Goal: Obtain resource: Download file/media

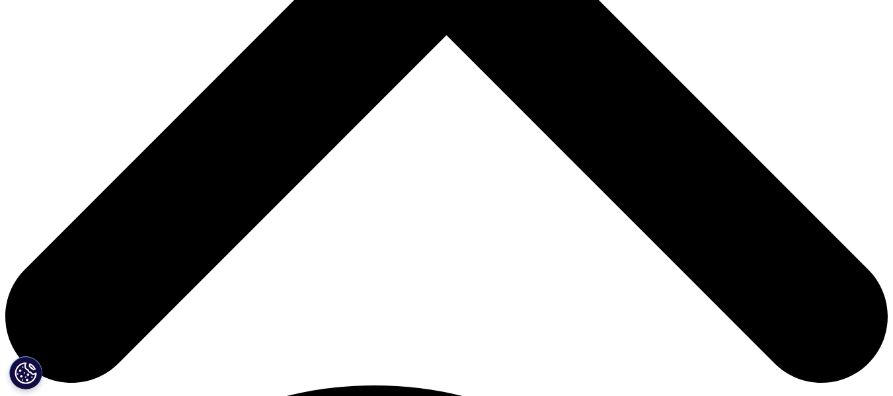
scroll to position [529, 0]
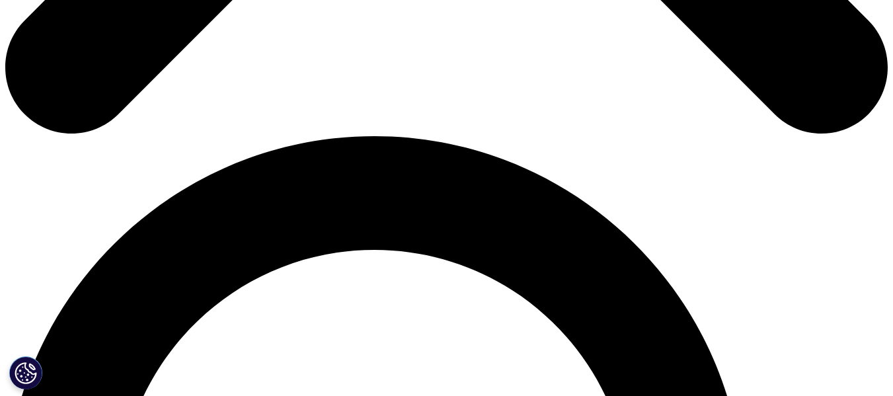
scroll to position [397, 0]
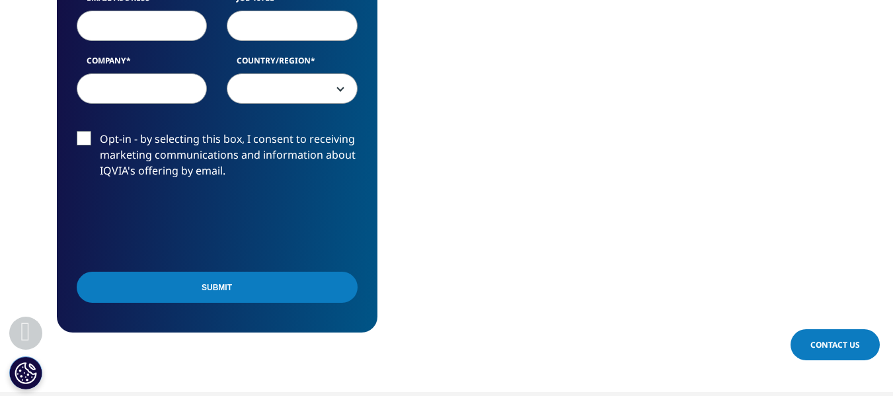
scroll to position [595, 0]
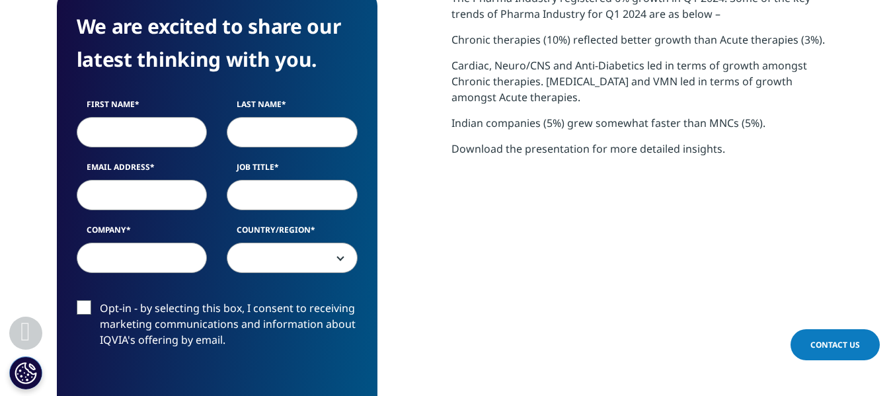
click at [146, 127] on input "First Name" at bounding box center [142, 132] width 131 height 30
type input "as"
click at [280, 128] on input "Last Name" at bounding box center [292, 132] width 131 height 30
type input "SD"
click at [263, 194] on input "Job Title" at bounding box center [292, 195] width 131 height 30
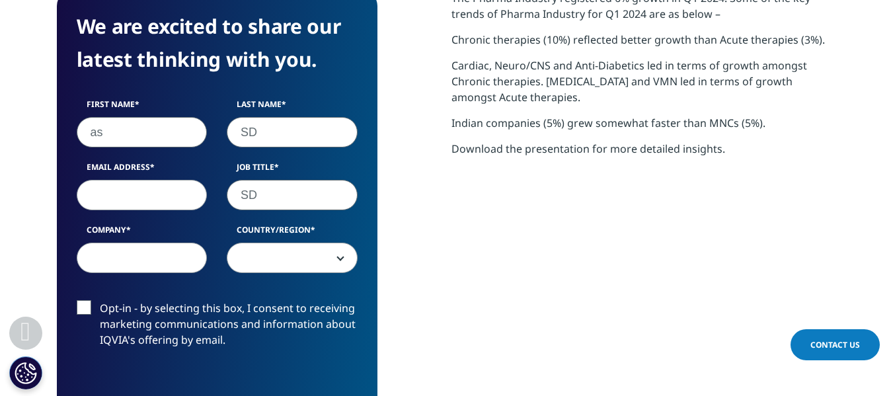
type input "SD"
click at [141, 199] on input "Email Address" at bounding box center [142, 195] width 131 height 30
type input "anshul.agarwal780@gmail.com"
select select "[GEOGRAPHIC_DATA]"
click at [132, 196] on input "anshul.agarwal780@gmail.com" at bounding box center [142, 195] width 131 height 30
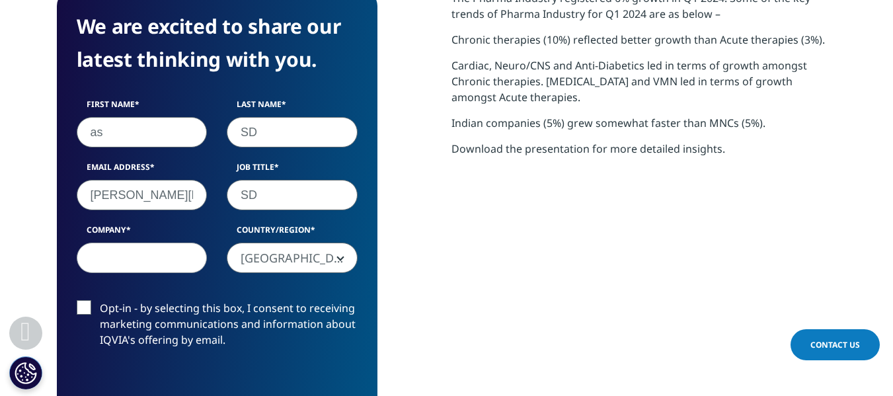
drag, startPoint x: 174, startPoint y: 199, endPoint x: 116, endPoint y: 194, distance: 58.3
click at [116, 194] on input "anshul.WEFagarwal780@gmail.com" at bounding box center [142, 195] width 131 height 30
drag, startPoint x: 105, startPoint y: 194, endPoint x: 118, endPoint y: 196, distance: 12.7
click at [118, 196] on input "anshWREFGrwal780@gmail.com" at bounding box center [142, 195] width 131 height 30
type input "anWREFGrwal780@gmail.com"
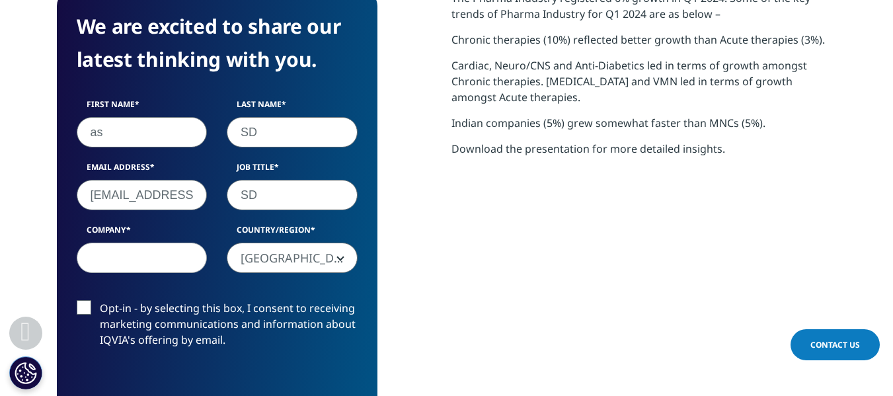
click at [128, 252] on input "Company" at bounding box center [142, 258] width 131 height 30
type input "SDVXZ"
click at [80, 304] on label "Opt-in - by selecting this box, I consent to receiving marketing communications…" at bounding box center [217, 327] width 281 height 55
click at [100, 300] on input "Opt-in - by selecting this box, I consent to receiving marketing communications…" at bounding box center [100, 300] width 0 height 0
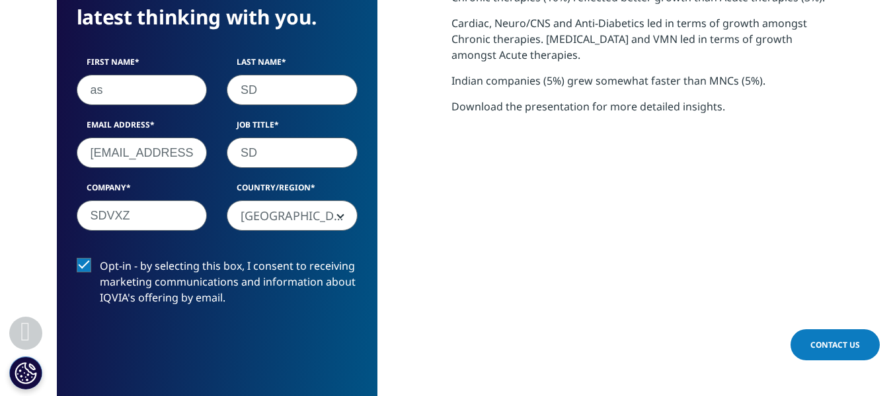
scroll to position [661, 0]
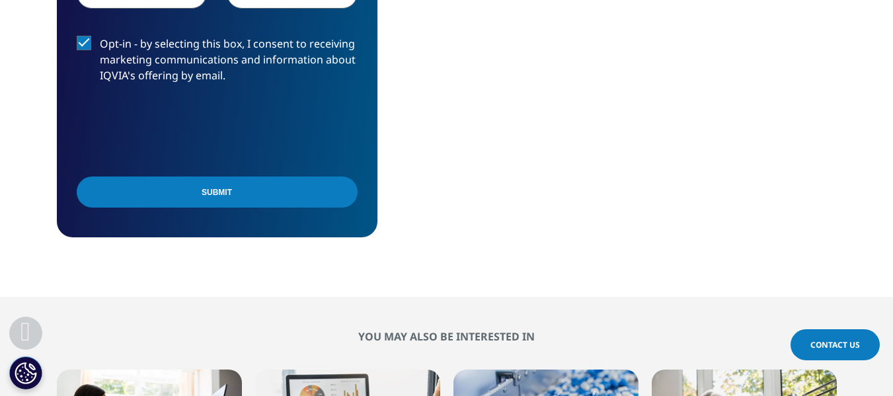
click at [233, 193] on input "Submit" at bounding box center [217, 191] width 281 height 31
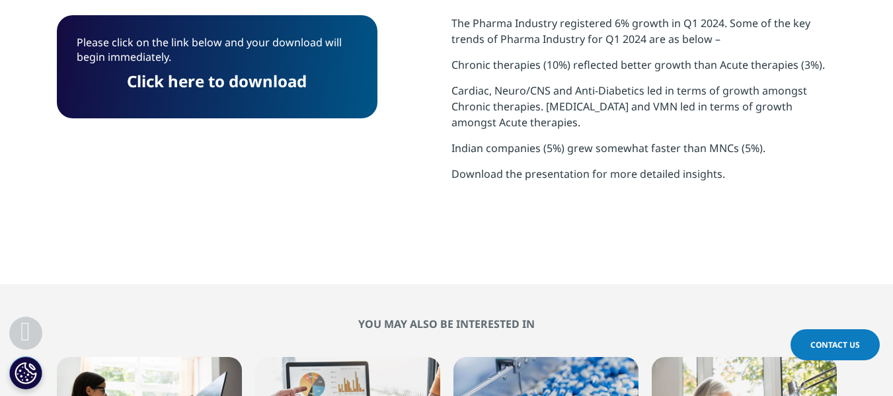
scroll to position [473, 0]
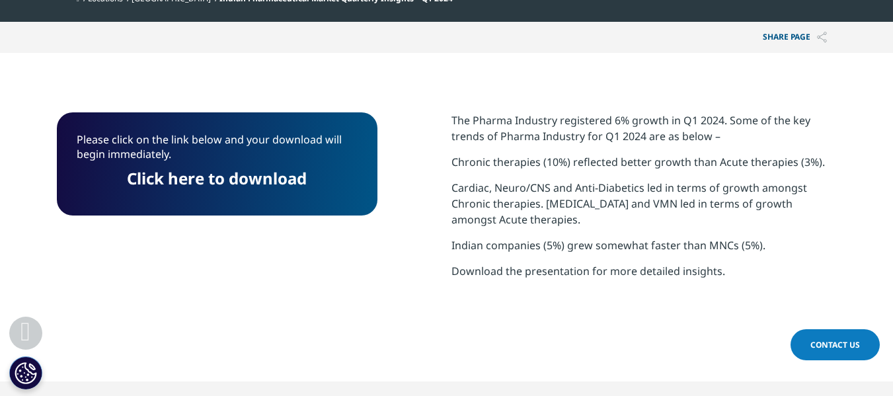
click at [192, 178] on link "Click here to download" at bounding box center [217, 178] width 180 height 22
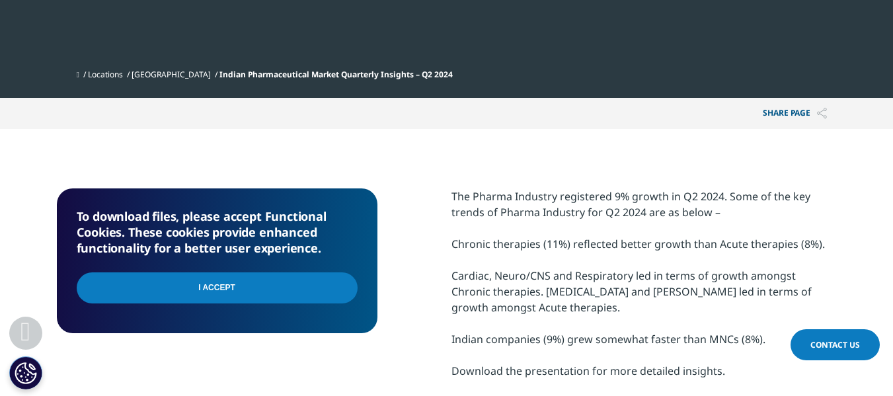
scroll to position [223, 780]
click at [256, 295] on input "I Accept" at bounding box center [217, 287] width 281 height 31
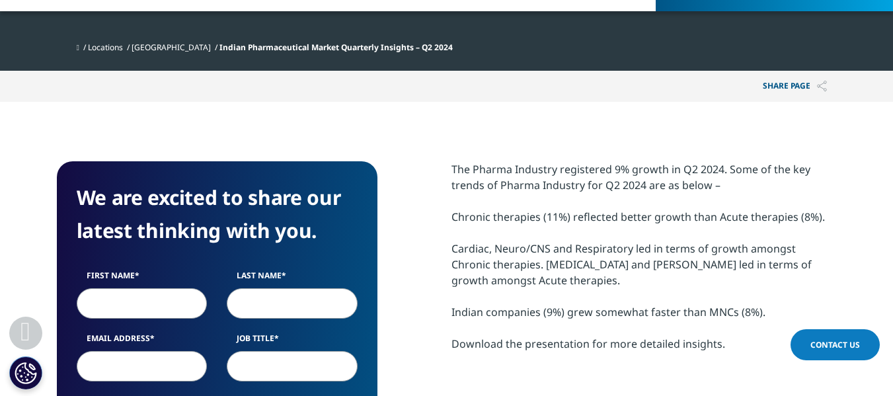
scroll to position [595, 0]
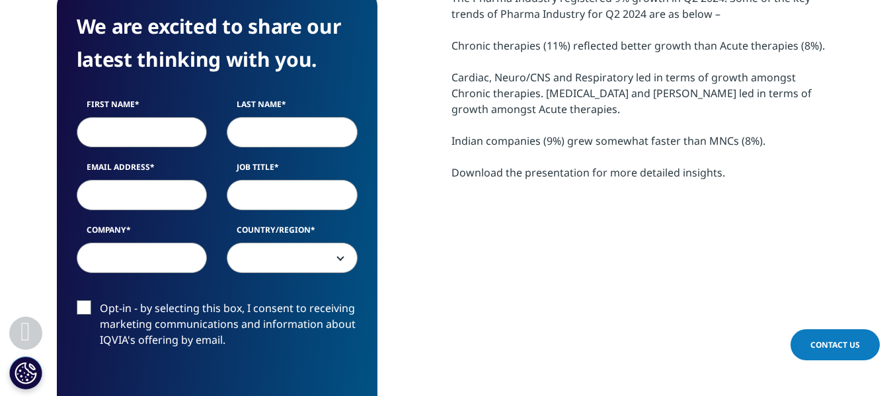
click at [156, 120] on input "First Name" at bounding box center [142, 132] width 131 height 30
type input "WADS"
drag, startPoint x: 286, startPoint y: 138, endPoint x: 289, endPoint y: 148, distance: 10.4
click at [286, 138] on input "AS" at bounding box center [292, 132] width 131 height 30
type input "ASDC"
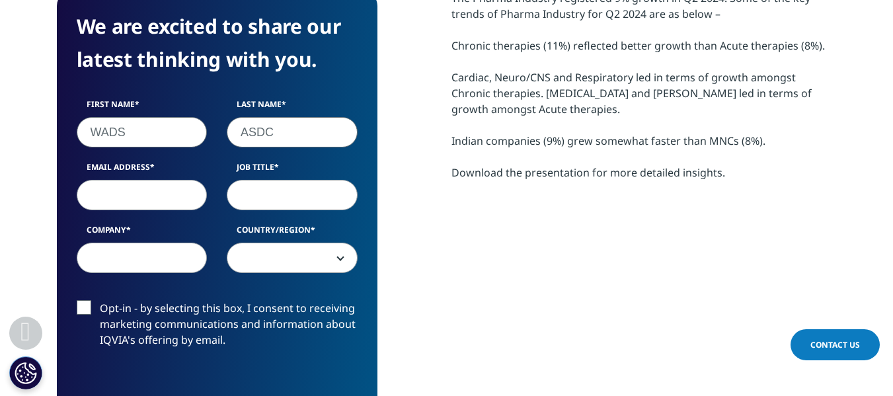
click at [278, 196] on input "Job Title" at bounding box center [292, 195] width 131 height 30
type input "DASC"
click at [151, 190] on input "Email Address" at bounding box center [142, 195] width 131 height 30
type input "anshul.agarwal780@gmail.com"
select select "[GEOGRAPHIC_DATA]"
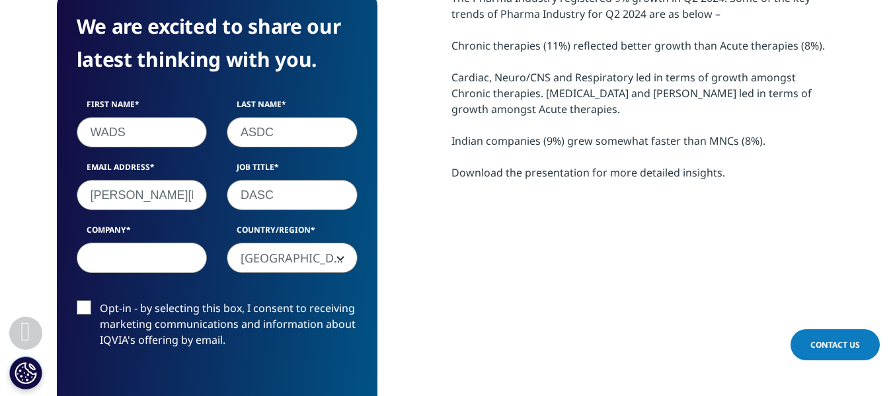
scroll to position [0, 63]
drag, startPoint x: 110, startPoint y: 190, endPoint x: 121, endPoint y: 191, distance: 11.3
click at [121, 191] on input "anshul.agarwal780@gmail.com" at bounding box center [142, 195] width 131 height 30
type input "ans0@gmail.com"
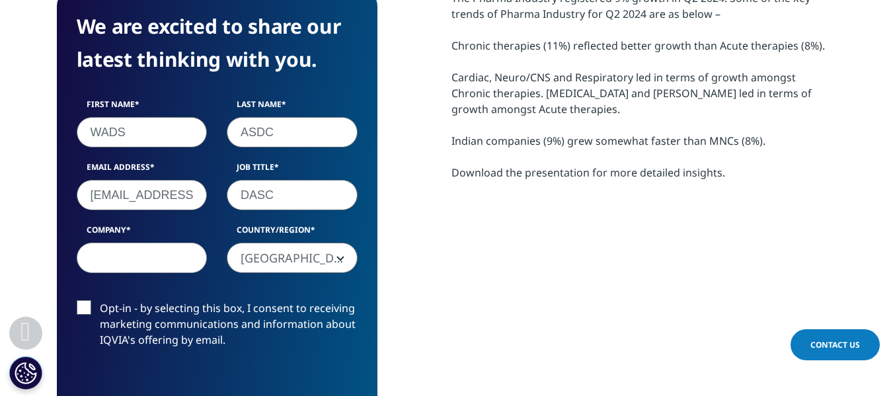
click at [124, 259] on input "Company" at bounding box center [142, 258] width 131 height 30
type input "SDC"
click at [78, 309] on label "Opt-in - by selecting this box, I consent to receiving marketing communications…" at bounding box center [217, 327] width 281 height 55
click at [100, 300] on input "Opt-in - by selecting this box, I consent to receiving marketing communications…" at bounding box center [100, 300] width 0 height 0
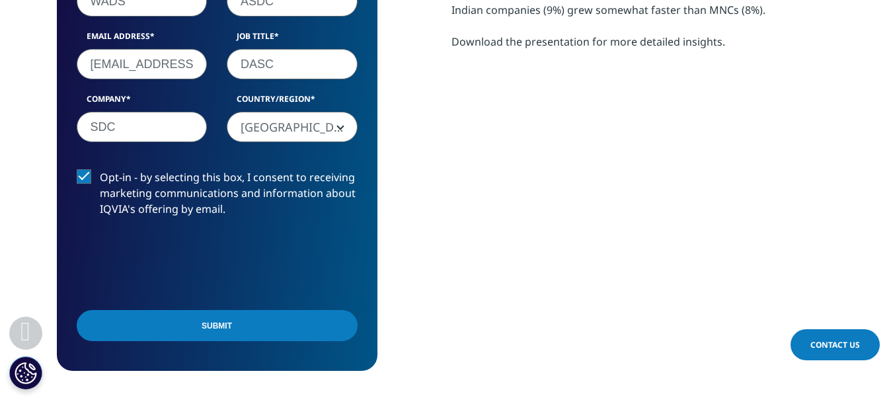
scroll to position [727, 0]
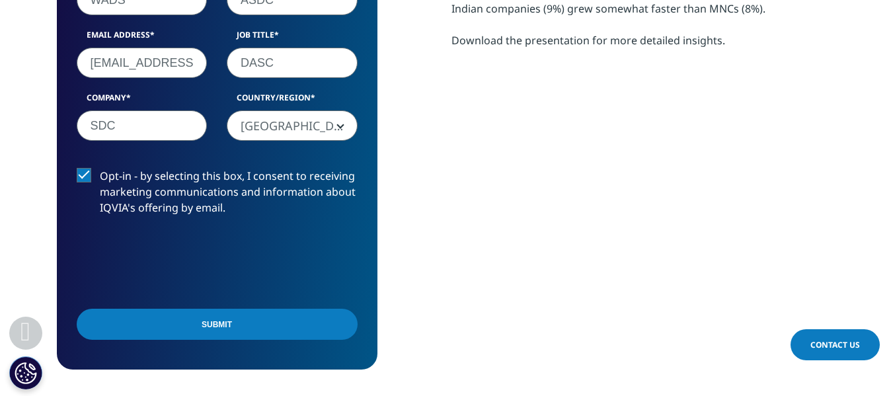
click at [199, 319] on input "Submit" at bounding box center [217, 324] width 281 height 31
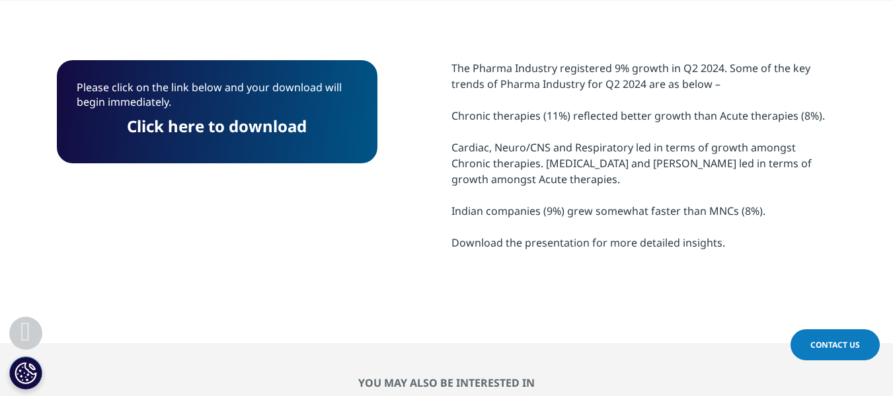
scroll to position [340, 0]
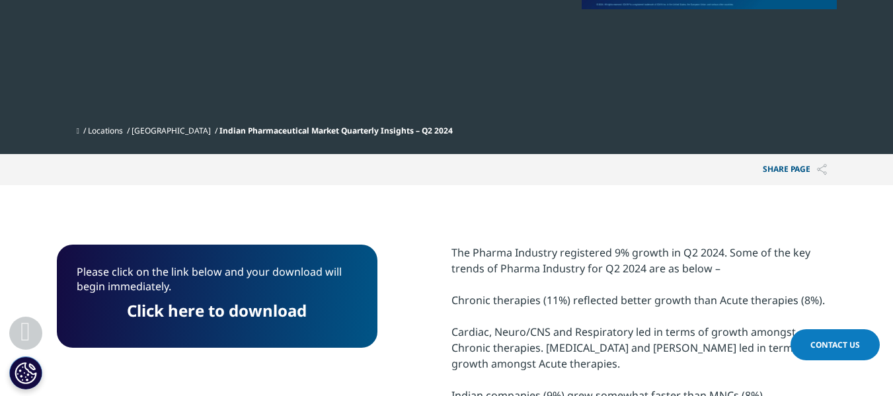
click at [266, 313] on link "Click here to download" at bounding box center [217, 310] width 180 height 22
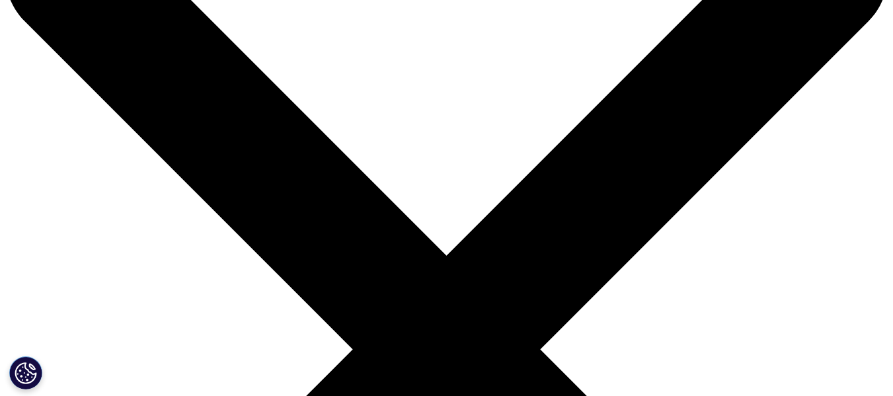
scroll to position [36, 0]
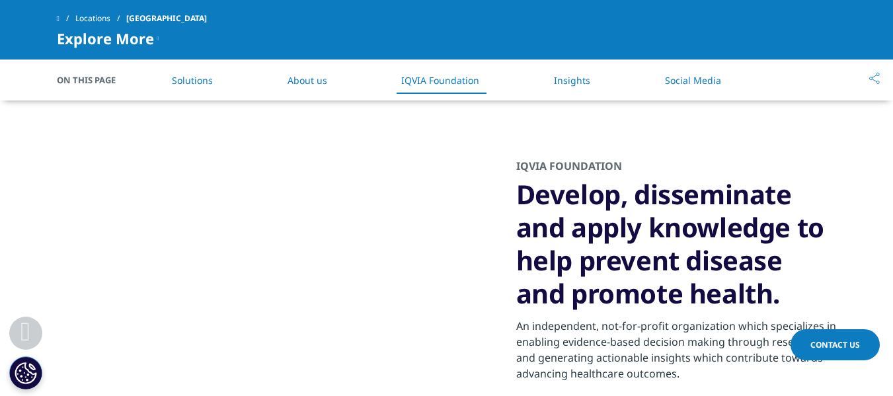
scroll to position [1520, 0]
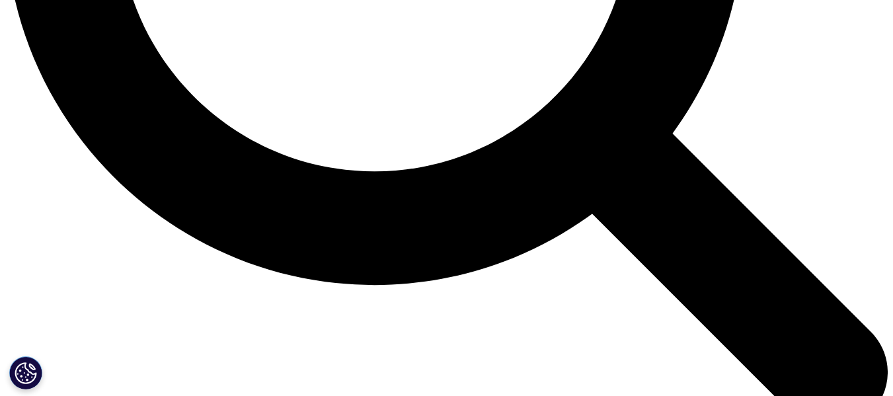
scroll to position [1454, 0]
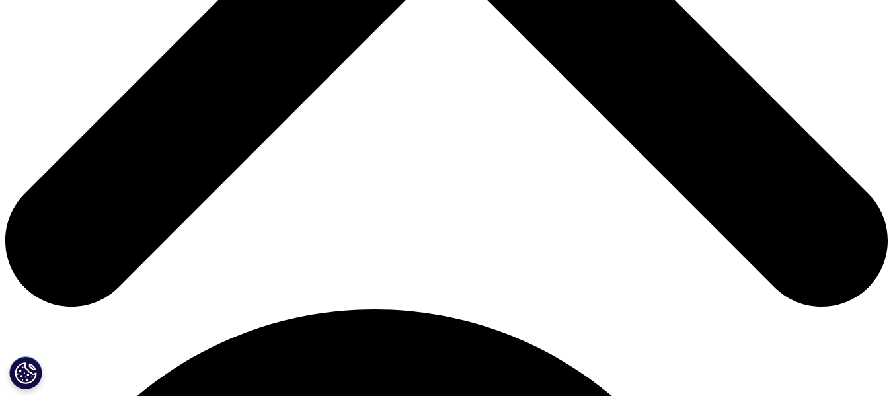
scroll to position [529, 0]
